Goal: Information Seeking & Learning: Check status

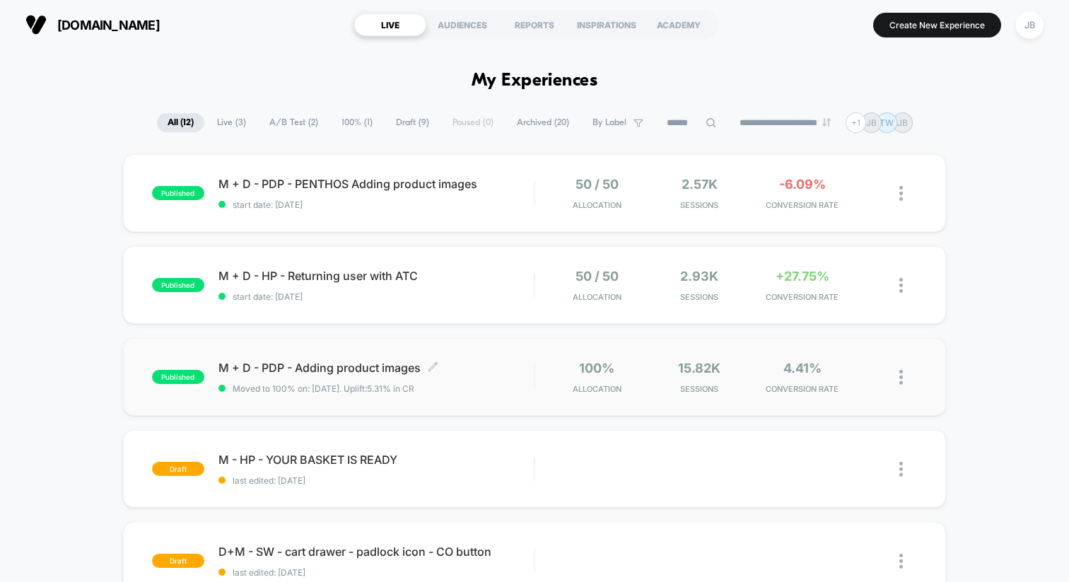
click at [476, 385] on span "Moved to 100% on: [DATE] . Uplift: 5.31% in CR" at bounding box center [376, 388] width 315 height 11
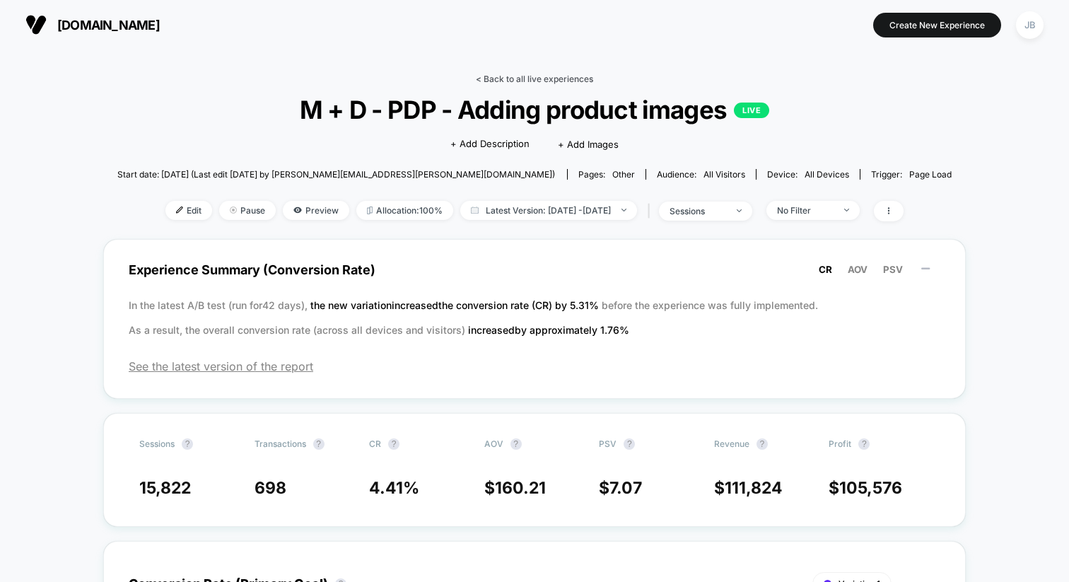
click at [511, 75] on link "< Back to all live experiences" at bounding box center [534, 79] width 117 height 11
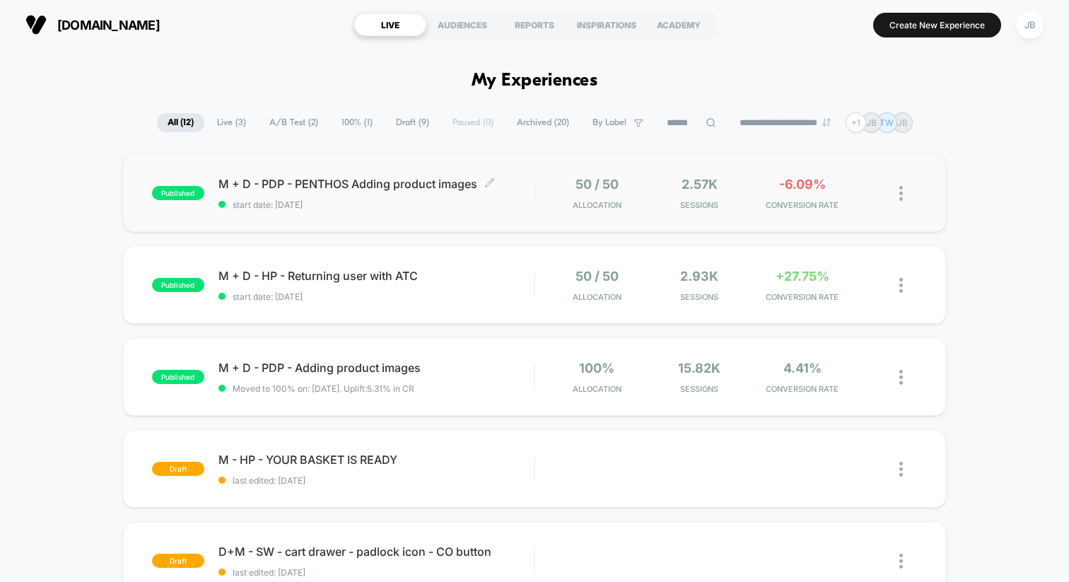
click at [514, 204] on span "start date: [DATE]" at bounding box center [376, 204] width 315 height 11
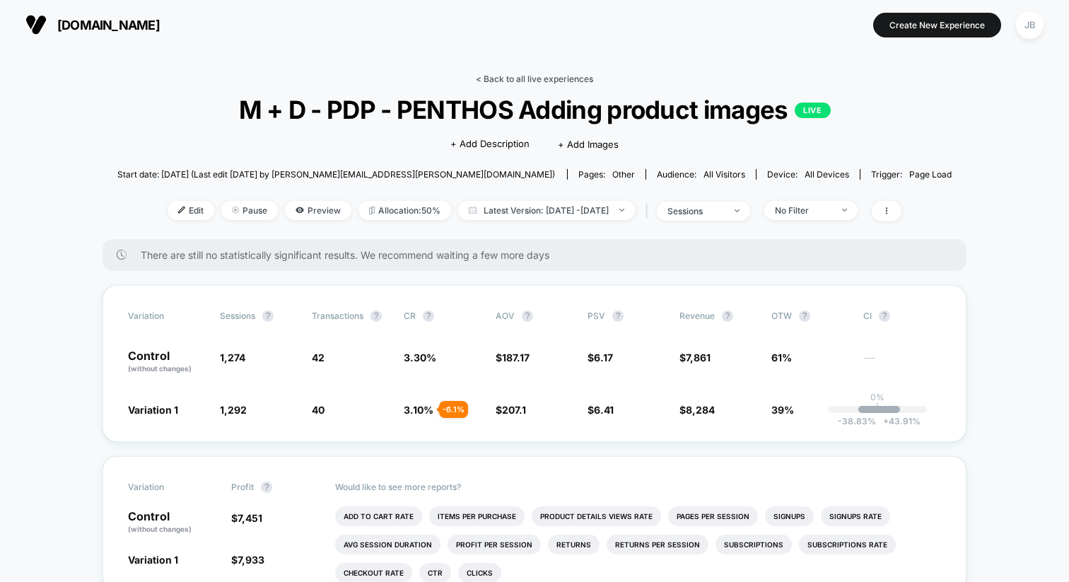
click at [525, 79] on link "< Back to all live experiences" at bounding box center [534, 79] width 117 height 11
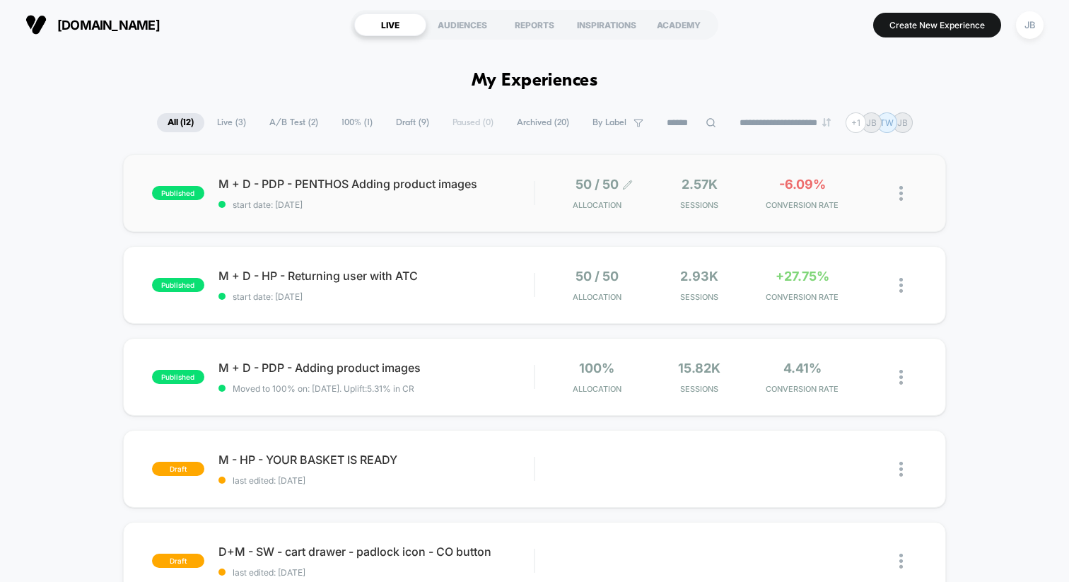
click at [574, 202] on span "Allocation" at bounding box center [597, 205] width 49 height 10
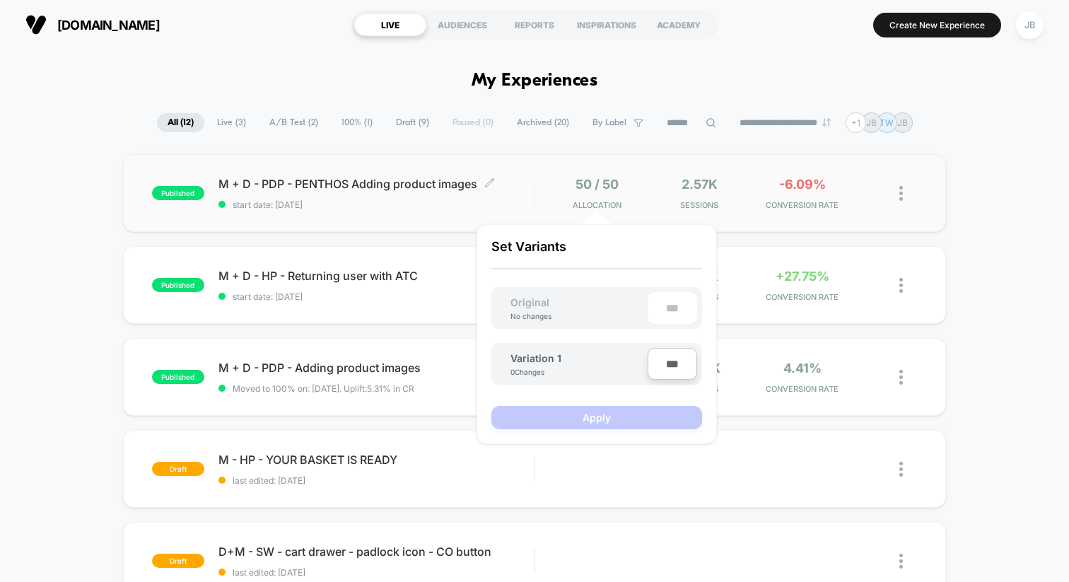
click at [439, 192] on div "M + D - PDP - PENTHOS Adding product images Click to edit experience details Cl…" at bounding box center [376, 193] width 315 height 33
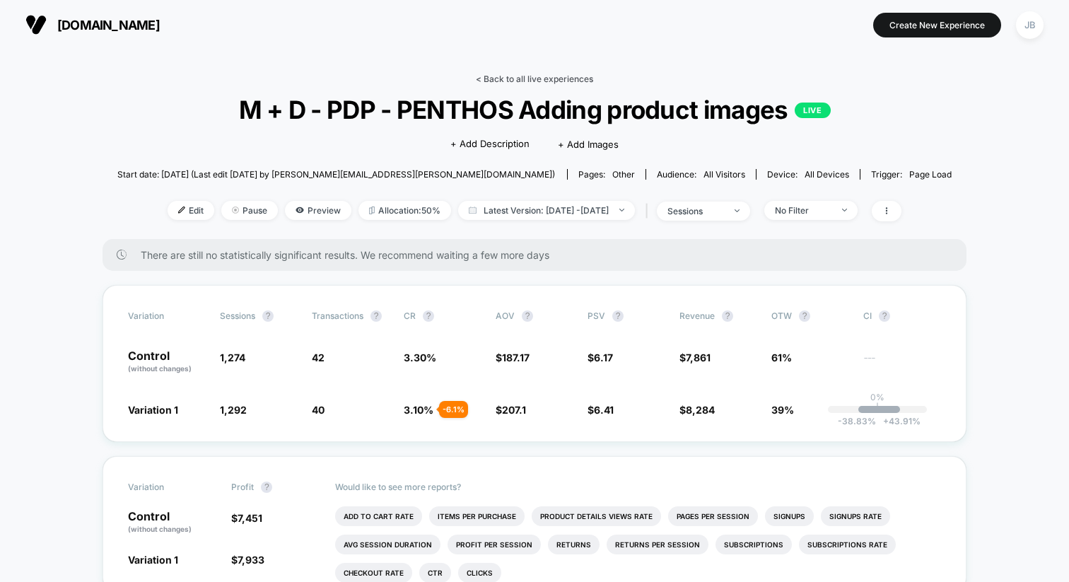
click at [507, 77] on link "< Back to all live experiences" at bounding box center [534, 79] width 117 height 11
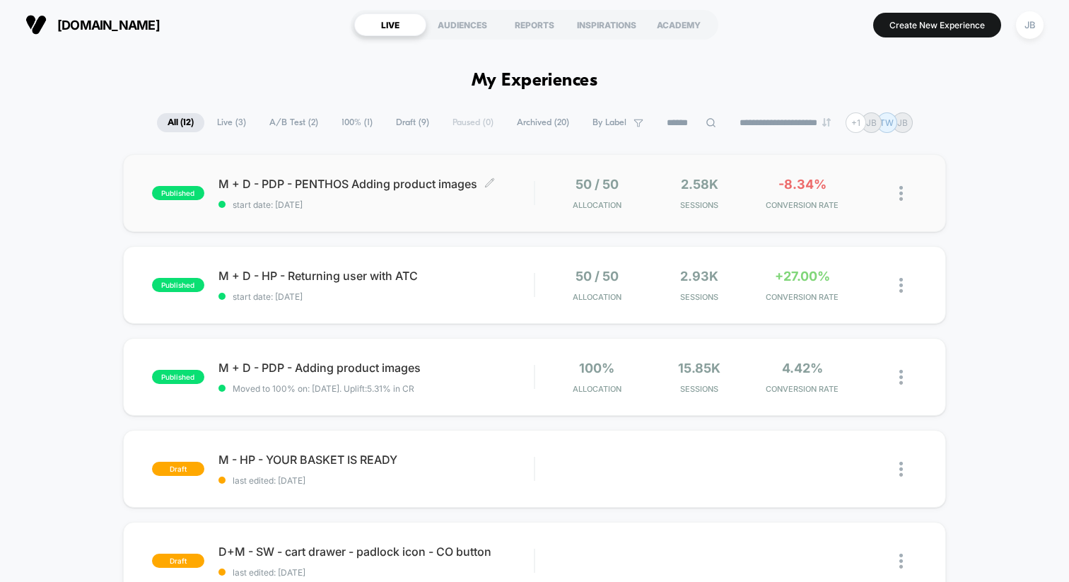
click at [513, 194] on div "M + D - PDP - PENTHOS Adding product images Click to edit experience details Cl…" at bounding box center [376, 193] width 315 height 33
